Goal: Check status

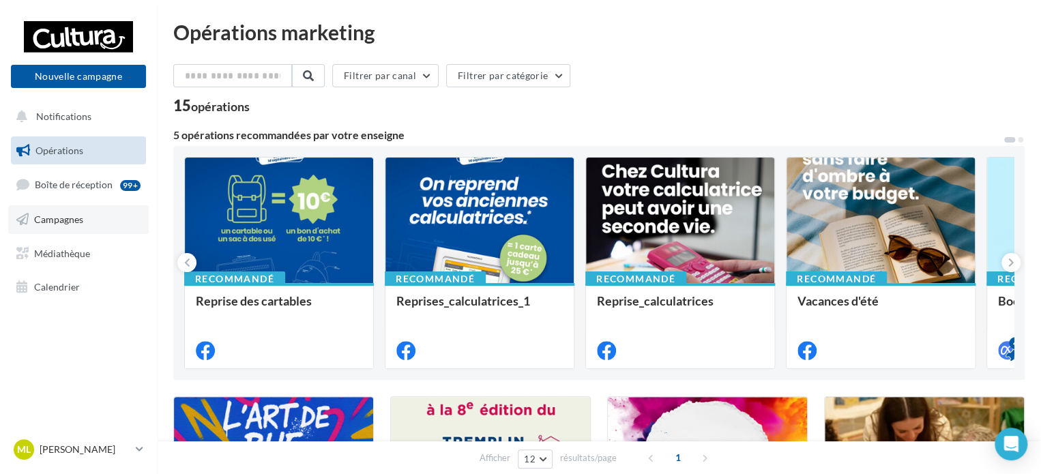
click at [52, 223] on span "Campagnes" at bounding box center [58, 219] width 49 height 12
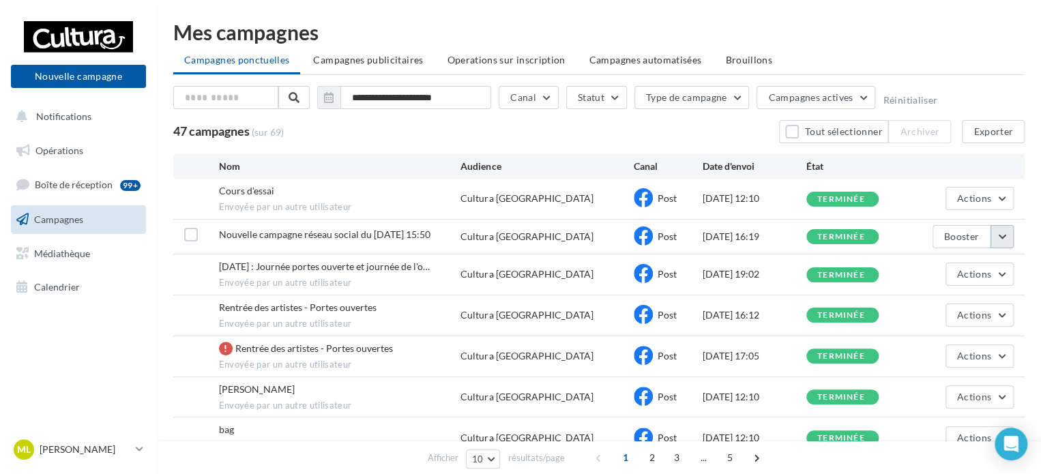
click at [1007, 239] on button "button" at bounding box center [1001, 236] width 23 height 23
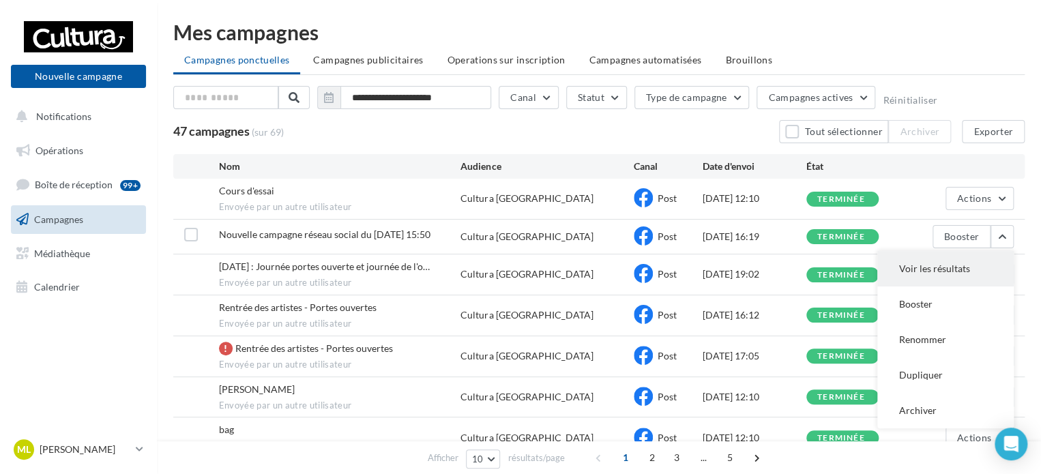
click at [981, 267] on button "Voir les résultats" at bounding box center [945, 268] width 136 height 35
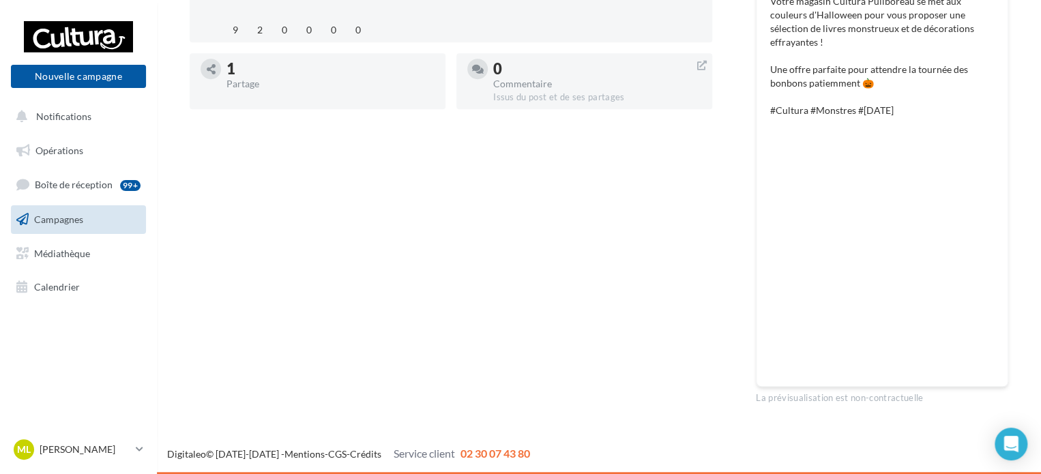
scroll to position [221, 0]
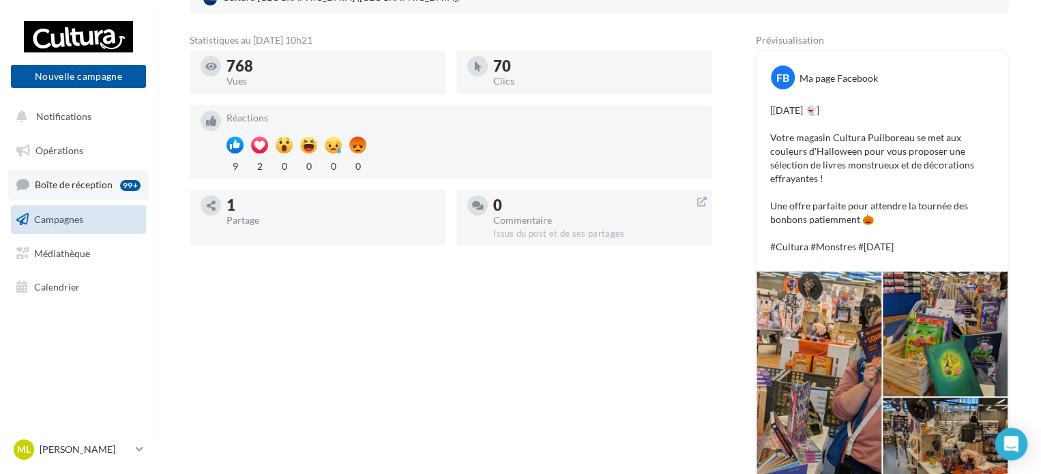
click at [78, 174] on link "Boîte de réception 99+" at bounding box center [78, 184] width 140 height 29
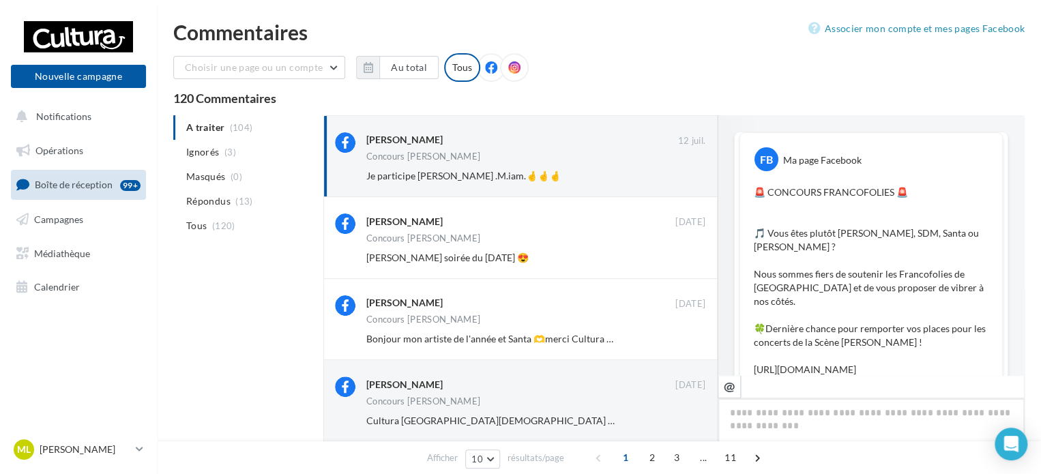
scroll to position [775, 0]
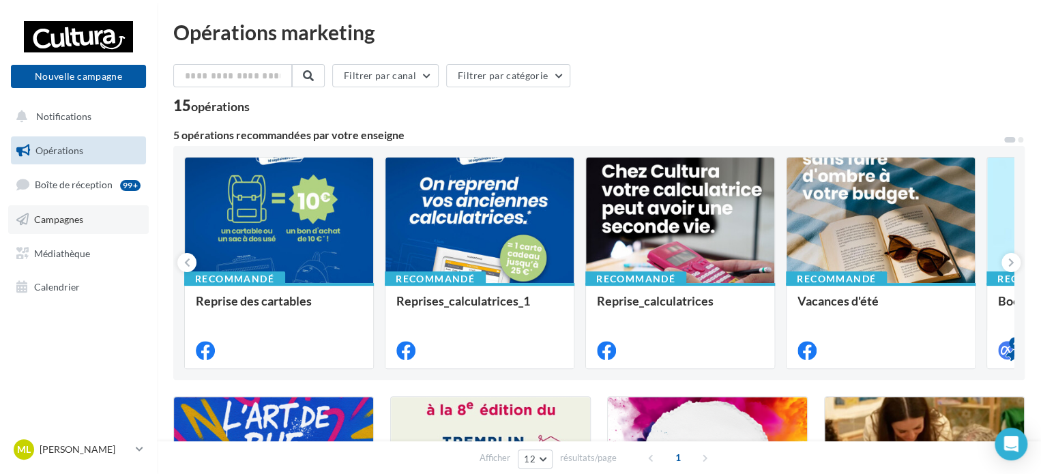
click at [68, 218] on span "Campagnes" at bounding box center [58, 219] width 49 height 12
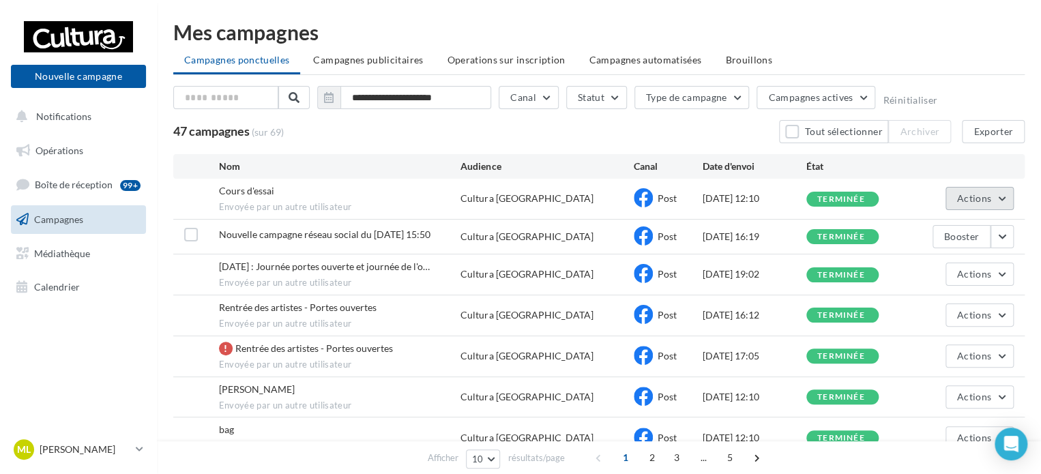
click at [983, 199] on span "Actions" at bounding box center [974, 198] width 34 height 12
click at [952, 230] on button "Voir les résultats" at bounding box center [945, 230] width 136 height 35
